Goal: Information Seeking & Learning: Learn about a topic

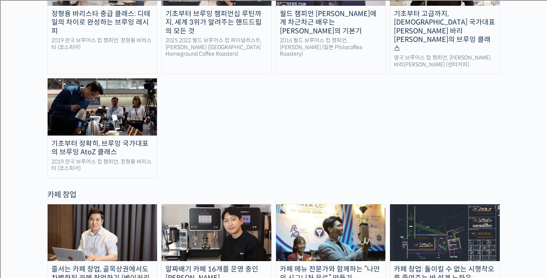
scroll to position [1480, 0]
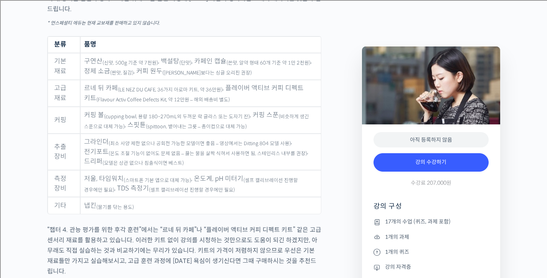
scroll to position [3781, 0]
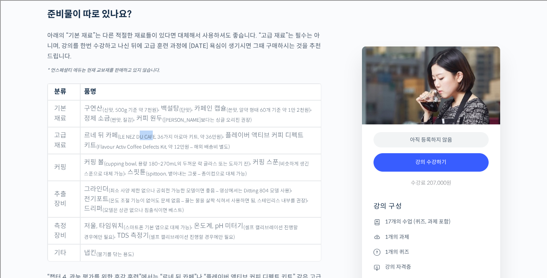
drag, startPoint x: 152, startPoint y: 143, endPoint x: 139, endPoint y: 140, distance: 12.9
click at [139, 140] on td "르네 뒤 카페 (LE NEZ DU CAFE, 36가지 아로마 키트, 약 36만원) , 플레이버 액티브 커피 디펙트 키트 (Flavour Act…" at bounding box center [200, 140] width 240 height 27
click at [149, 140] on sub "(LE NEZ DU CAFE, 36가지 아로마 키트, 약 36만원)" at bounding box center [170, 137] width 105 height 6
drag, startPoint x: 153, startPoint y: 143, endPoint x: 119, endPoint y: 144, distance: 34.5
click at [119, 140] on sub "(LE NEZ DU CAFE, 36가지 아로마 키트, 약 36만원)" at bounding box center [170, 137] width 105 height 6
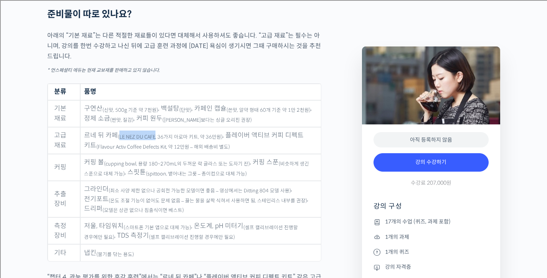
copy sub "LE NEZ DU CAFE"
click at [233, 145] on td "르네 뒤 카페 (LE NEZ DU CAFE, 36가지 아로마 키트, 약 36만원) , 플레이버 액티브 커피 디펙트 키트 (Flavour Act…" at bounding box center [200, 140] width 240 height 27
drag, startPoint x: 225, startPoint y: 139, endPoint x: 309, endPoint y: 142, distance: 84.4
click at [309, 142] on td "르네 뒤 카페 (LE NEZ DU CAFE, 36가지 아로마 키트, 약 36만원) , 플레이버 액티브 커피 디펙트 키트 (Flavour Act…" at bounding box center [200, 140] width 240 height 27
click at [230, 142] on td "르네 뒤 카페 (LE NEZ DU CAFE, 36가지 아로마 키트, 약 36만원) , 플레이버 액티브 커피 디펙트 키트 (Flavour Act…" at bounding box center [200, 140] width 240 height 27
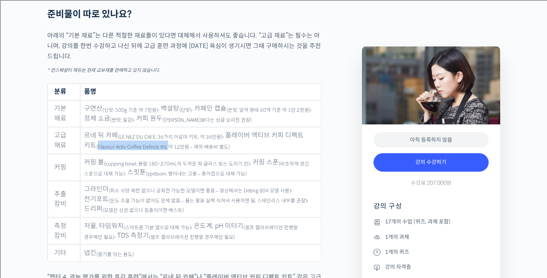
drag, startPoint x: 152, startPoint y: 152, endPoint x: 86, endPoint y: 154, distance: 66.0
click at [96, 150] on sub "(Flavour Activ Coffee Defects Kit, 약 12만원 – 해외 배송비 별도)" at bounding box center [162, 147] width 133 height 6
copy sub "Flavour Activ Coffee Defects Kit,"
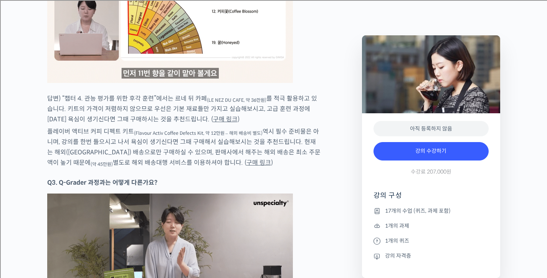
scroll to position [4298, 0]
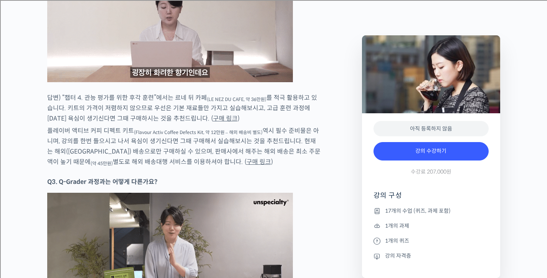
click at [213, 117] on link "구매 링크" at bounding box center [225, 118] width 25 height 8
click at [246, 158] on link "구매 링크" at bounding box center [258, 162] width 25 height 8
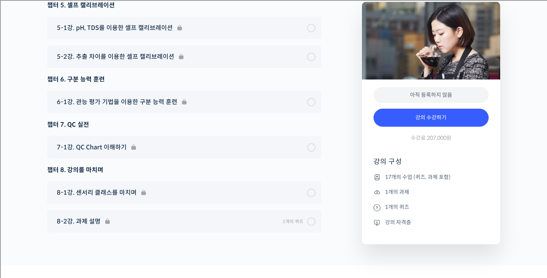
scroll to position [5410, 0]
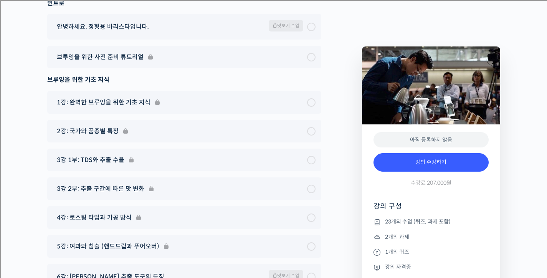
scroll to position [4211, 0]
